Goal: Use online tool/utility: Utilize a website feature to perform a specific function

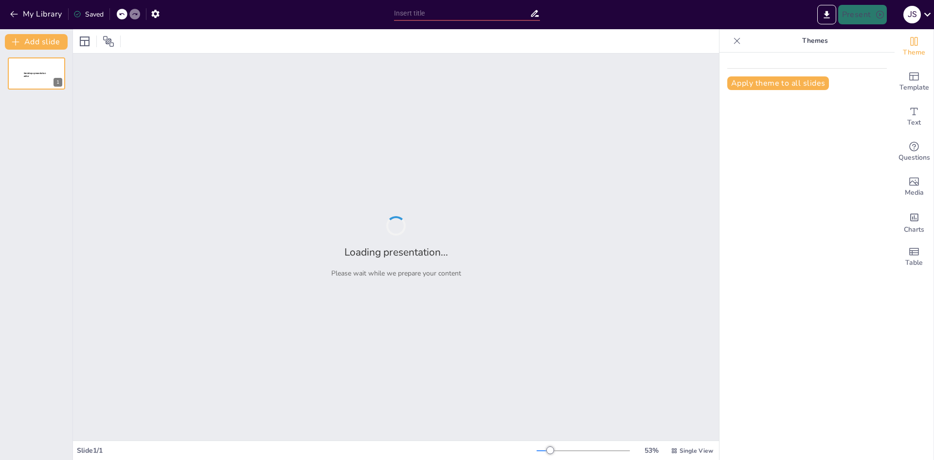
type input "New Sendsteps"
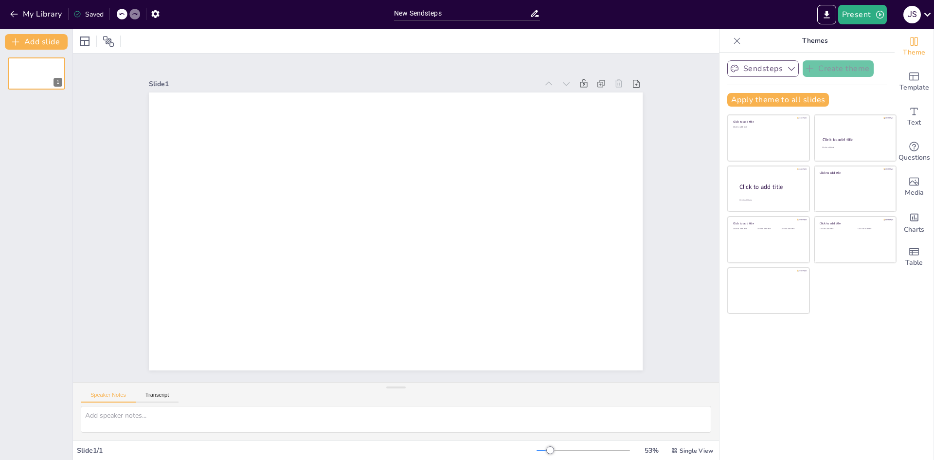
click at [777, 74] on button "Sendsteps" at bounding box center [763, 68] width 72 height 17
